Goal: Task Accomplishment & Management: Manage account settings

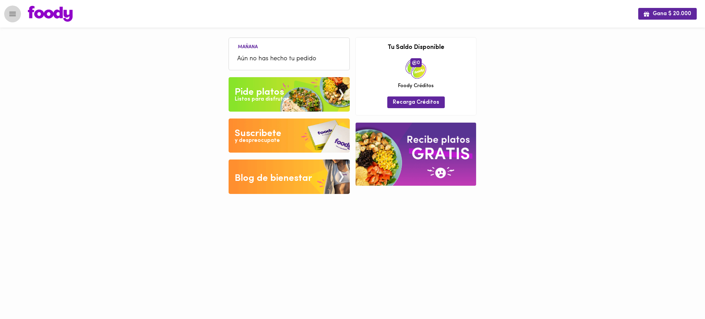
click at [12, 17] on icon "Menu" at bounding box center [12, 14] width 9 height 9
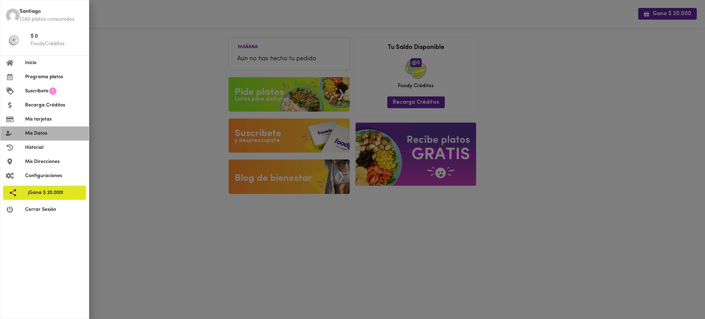
click at [50, 134] on span "Mis Datos" at bounding box center [54, 133] width 58 height 7
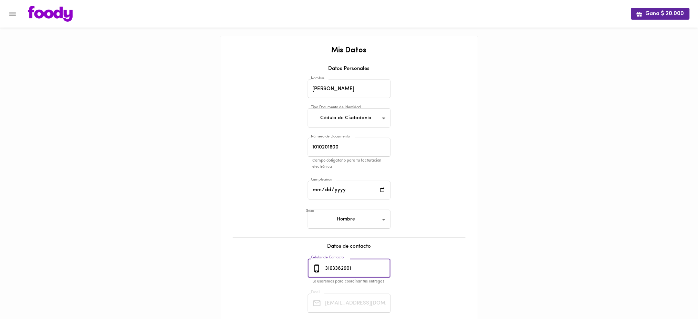
drag, startPoint x: 360, startPoint y: 266, endPoint x: 303, endPoint y: 264, distance: 56.9
click at [303, 264] on div "Mis Datos Datos Personales Nombre [PERSON_NAME] Nombre Tipo Documento de Identi…" at bounding box center [349, 207] width 244 height 320
click at [13, 14] on icon "Menu" at bounding box center [12, 14] width 9 height 9
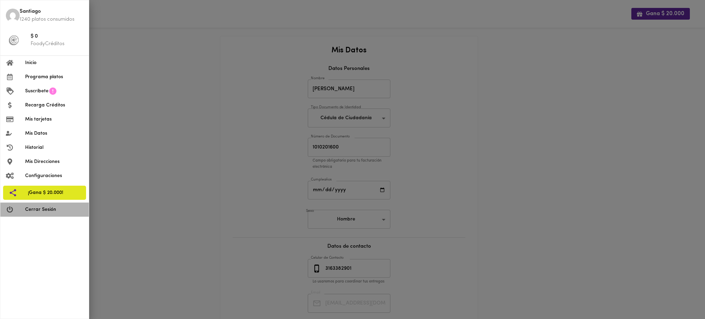
click at [50, 211] on span "Cerrar Sesión" at bounding box center [54, 209] width 58 height 7
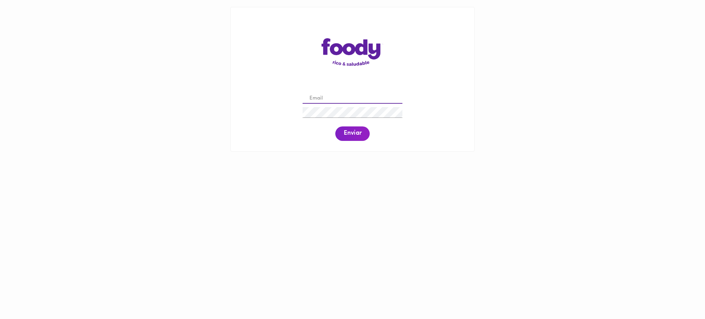
click at [369, 96] on input "email" at bounding box center [353, 98] width 100 height 11
paste input "williangarcia.gs@gmail.com"
type input "williangarcia.gs@gmail.com"
click at [354, 136] on span "Enviar" at bounding box center [353, 134] width 18 height 8
